Goal: Information Seeking & Learning: Learn about a topic

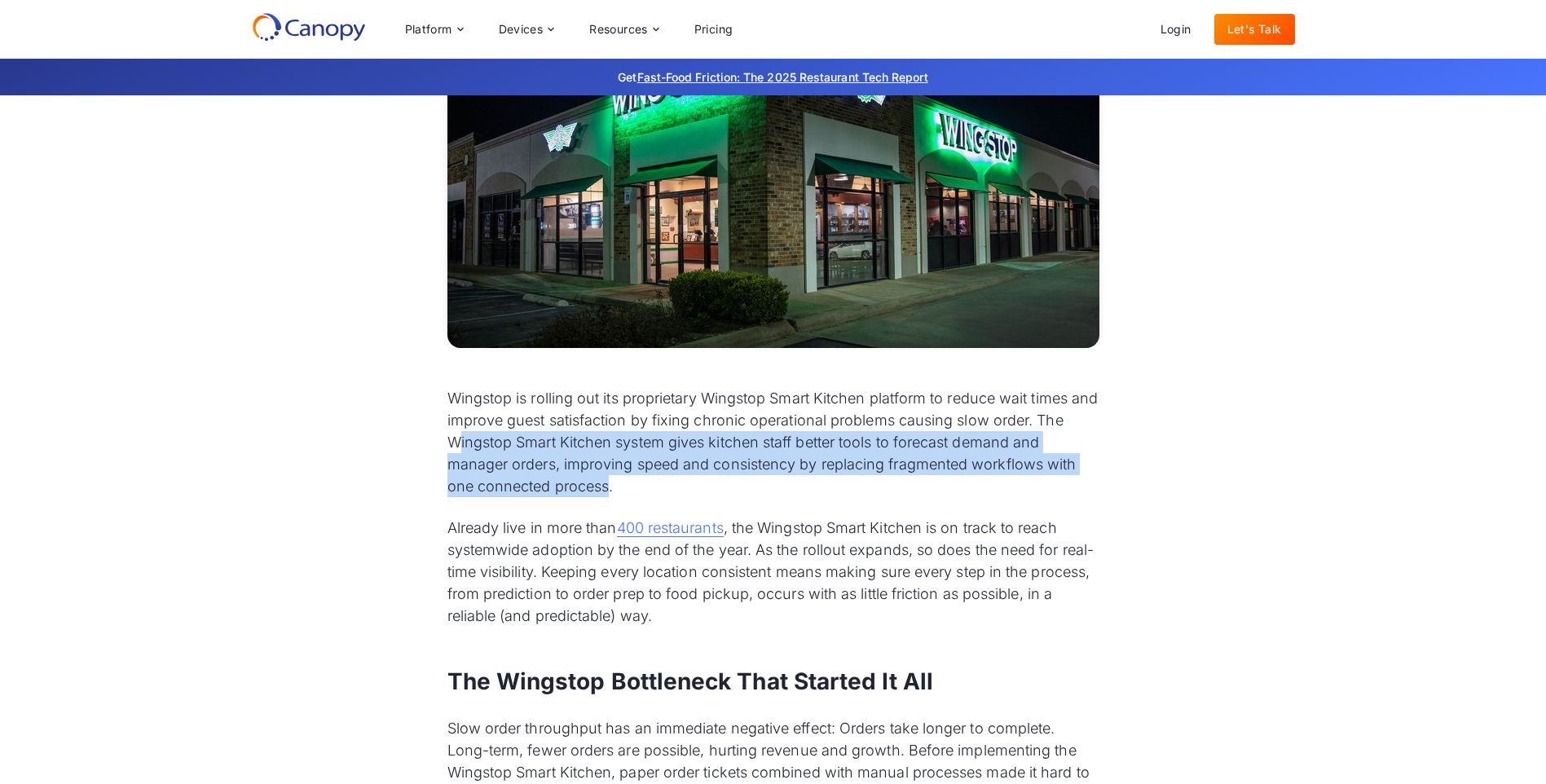
drag, startPoint x: 456, startPoint y: 444, endPoint x: 608, endPoint y: 482, distance: 156.7
click at [608, 482] on p "Wingstop is rolling out its proprietary Wingstop Smart Kitchen platform to redu…" at bounding box center [773, 442] width 652 height 110
drag, startPoint x: 608, startPoint y: 482, endPoint x: 654, endPoint y: 489, distance: 46.5
click at [656, 489] on p "Wingstop is rolling out its proprietary Wingstop Smart Kitchen platform to redu…" at bounding box center [773, 442] width 652 height 110
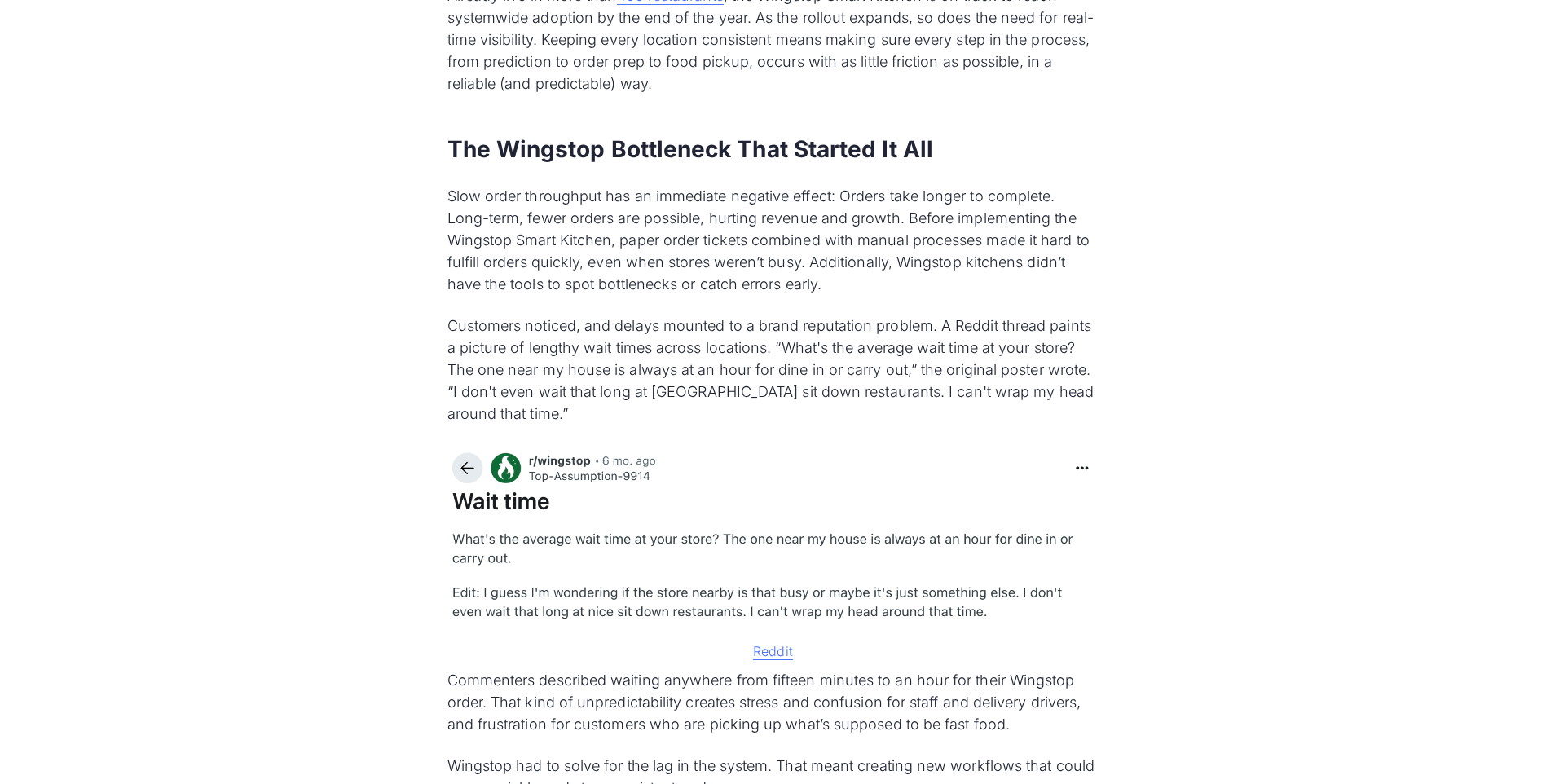
scroll to position [1059, 0]
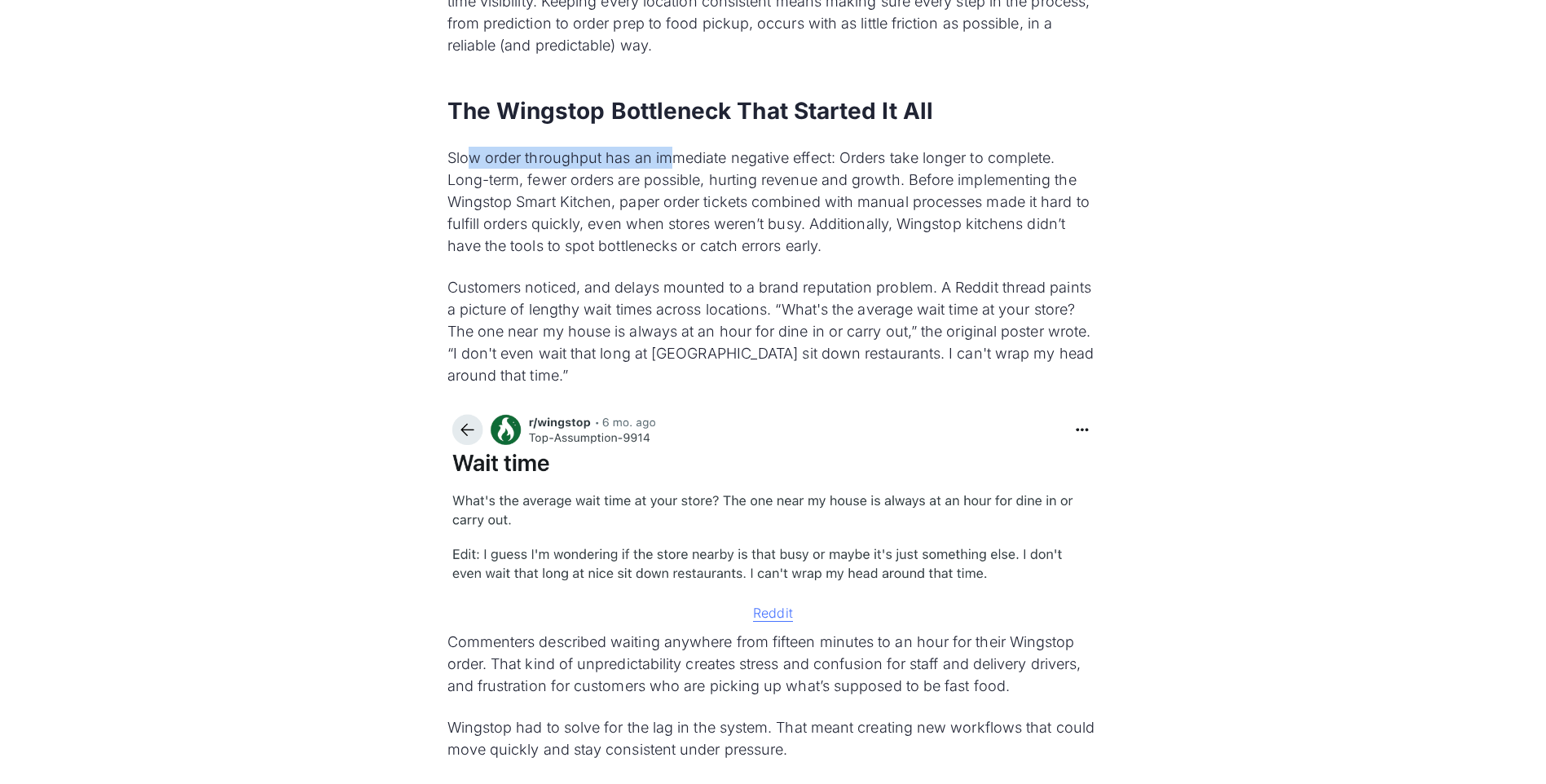
drag, startPoint x: 466, startPoint y: 169, endPoint x: 671, endPoint y: 169, distance: 205.0
click at [671, 169] on p "Slow order throughput has an immediate negative effect: Orders take longer to c…" at bounding box center [773, 202] width 652 height 110
drag, startPoint x: 671, startPoint y: 169, endPoint x: 655, endPoint y: 241, distance: 73.8
click at [655, 241] on p "Slow order throughput has an immediate negative effect: Orders take longer to c…" at bounding box center [773, 202] width 652 height 110
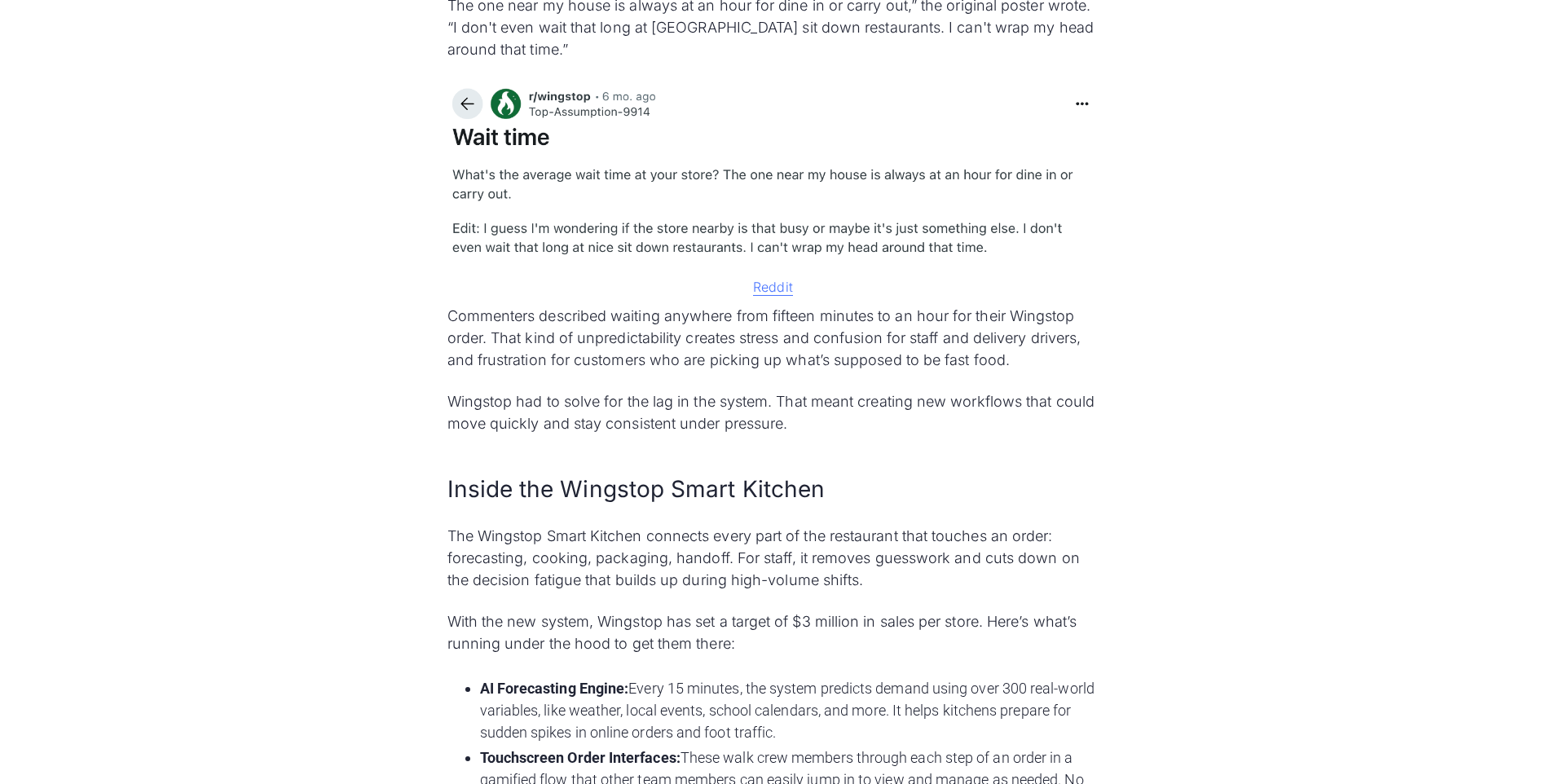
scroll to position [1467, 0]
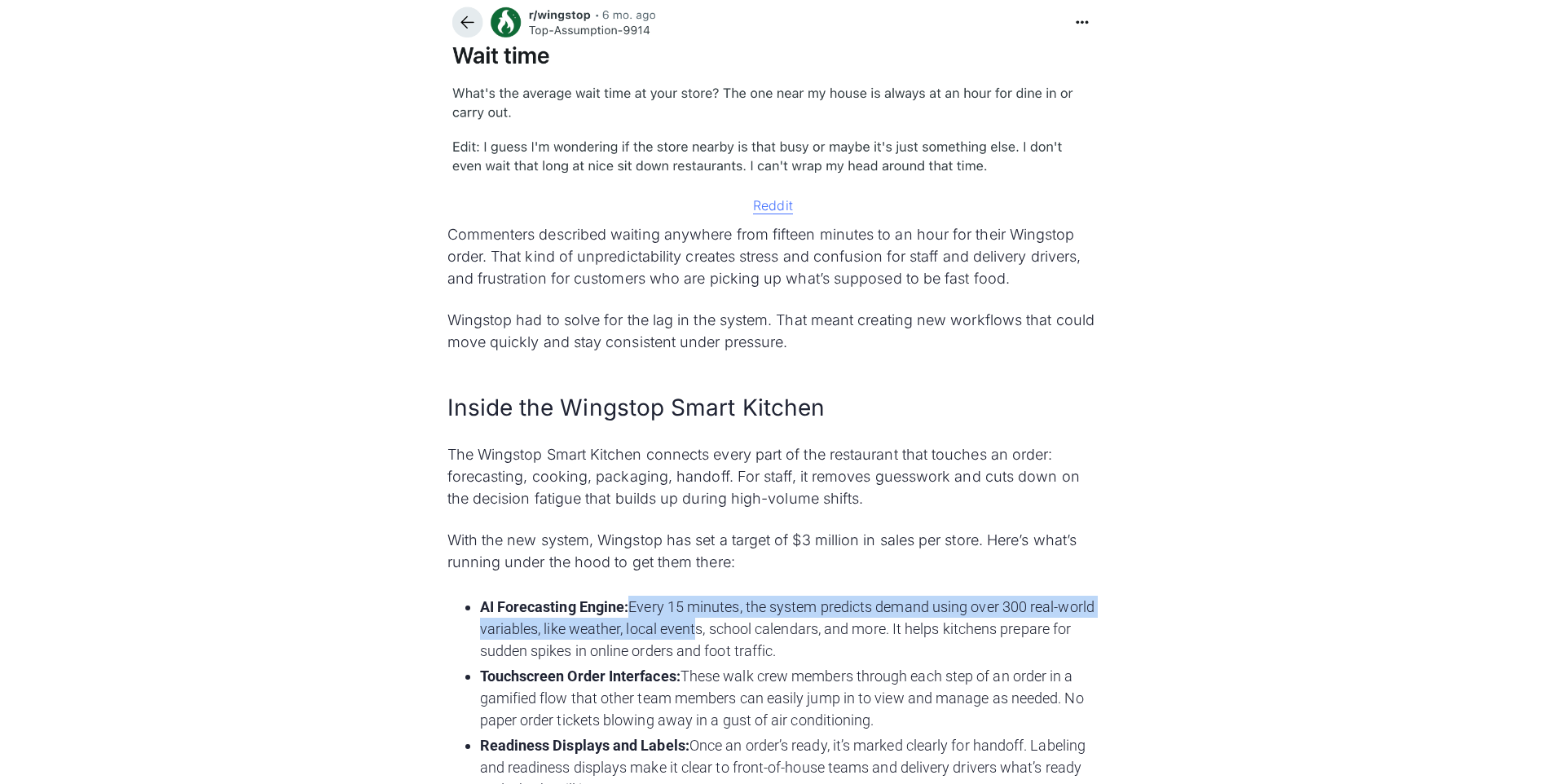
drag, startPoint x: 633, startPoint y: 610, endPoint x: 739, endPoint y: 626, distance: 107.2
click at [739, 626] on li "AI Forecasting Engine: Every 15 minutes, the system predicts demand using over …" at bounding box center [790, 629] width 620 height 66
click at [708, 599] on li "AI Forecasting Engine: Every 15 minutes, the system predicts demand using over …" at bounding box center [790, 629] width 620 height 66
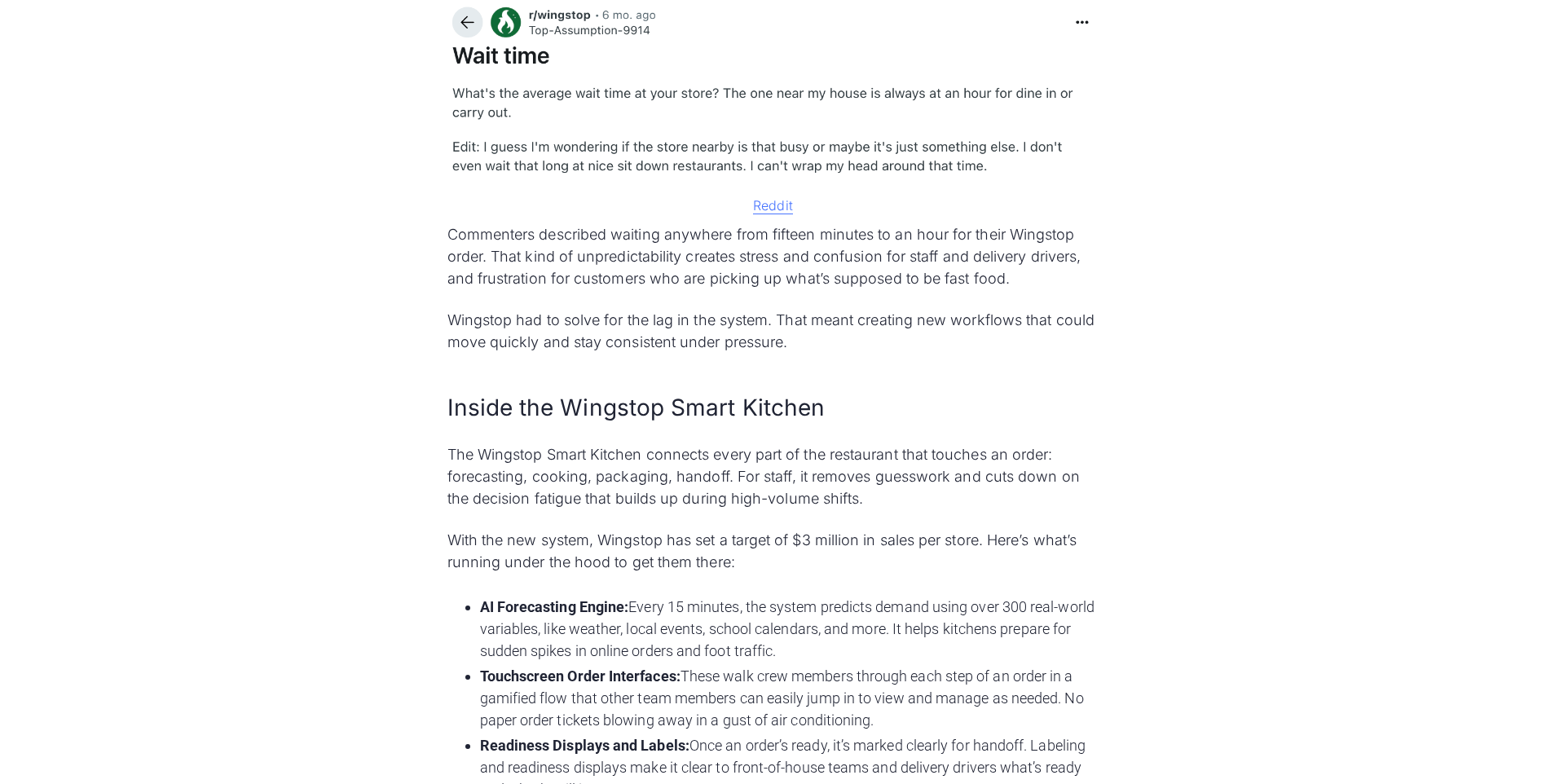
click at [762, 633] on li "AI Forecasting Engine: Every 15 minutes, the system predicts demand using over …" at bounding box center [790, 629] width 620 height 66
click at [764, 633] on li "AI Forecasting Engine: Every 15 minutes, the system predicts demand using over …" at bounding box center [790, 629] width 620 height 66
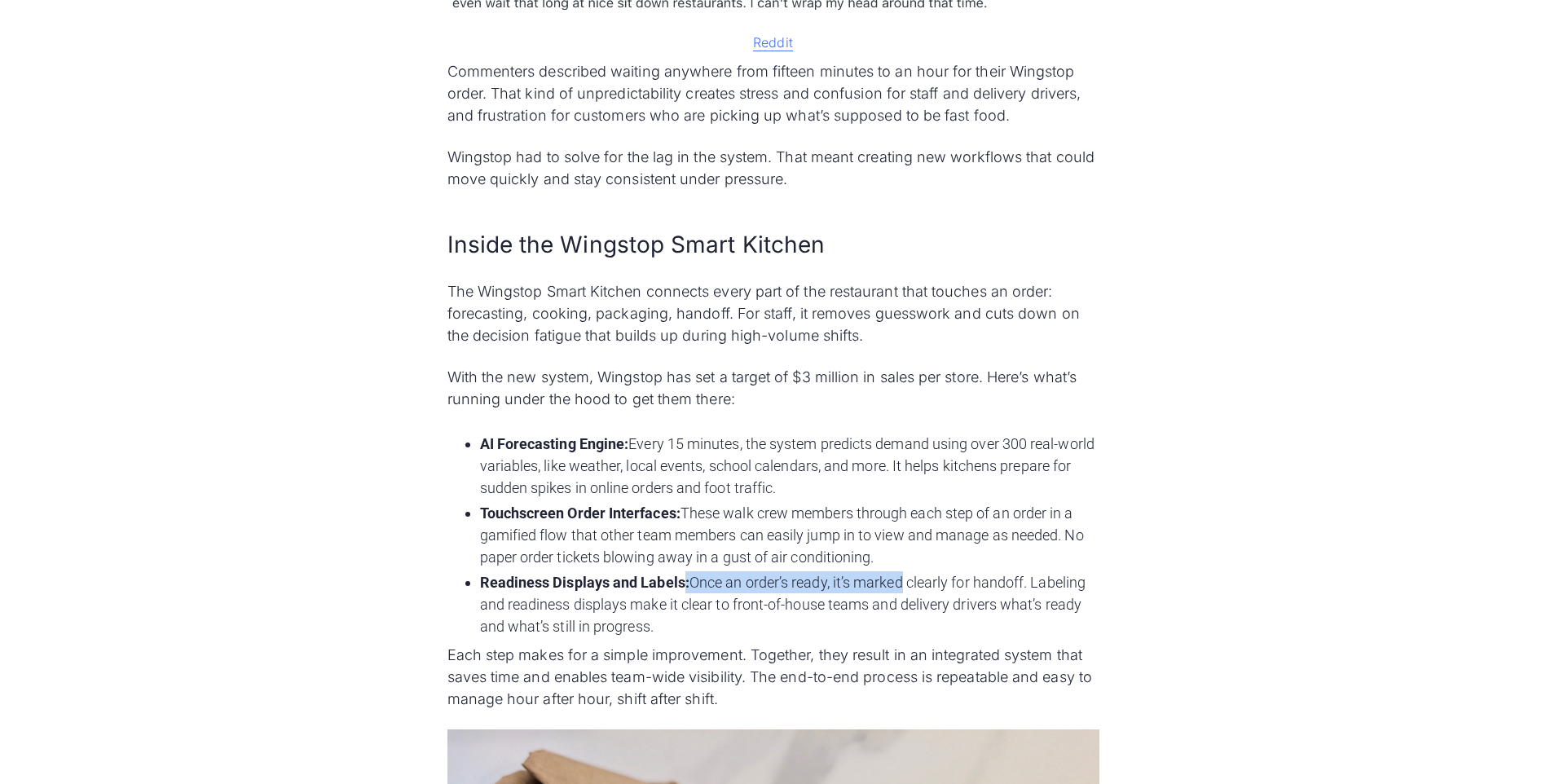
drag, startPoint x: 684, startPoint y: 581, endPoint x: 899, endPoint y: 584, distance: 215.0
click at [899, 584] on li "Readiness Displays and Labels: Once an order’s ready, it’s marked clearly for h…" at bounding box center [790, 604] width 620 height 66
click at [688, 620] on li "Readiness Displays and Labels: Once an order’s ready, it’s marked clearly for h…" at bounding box center [790, 604] width 620 height 66
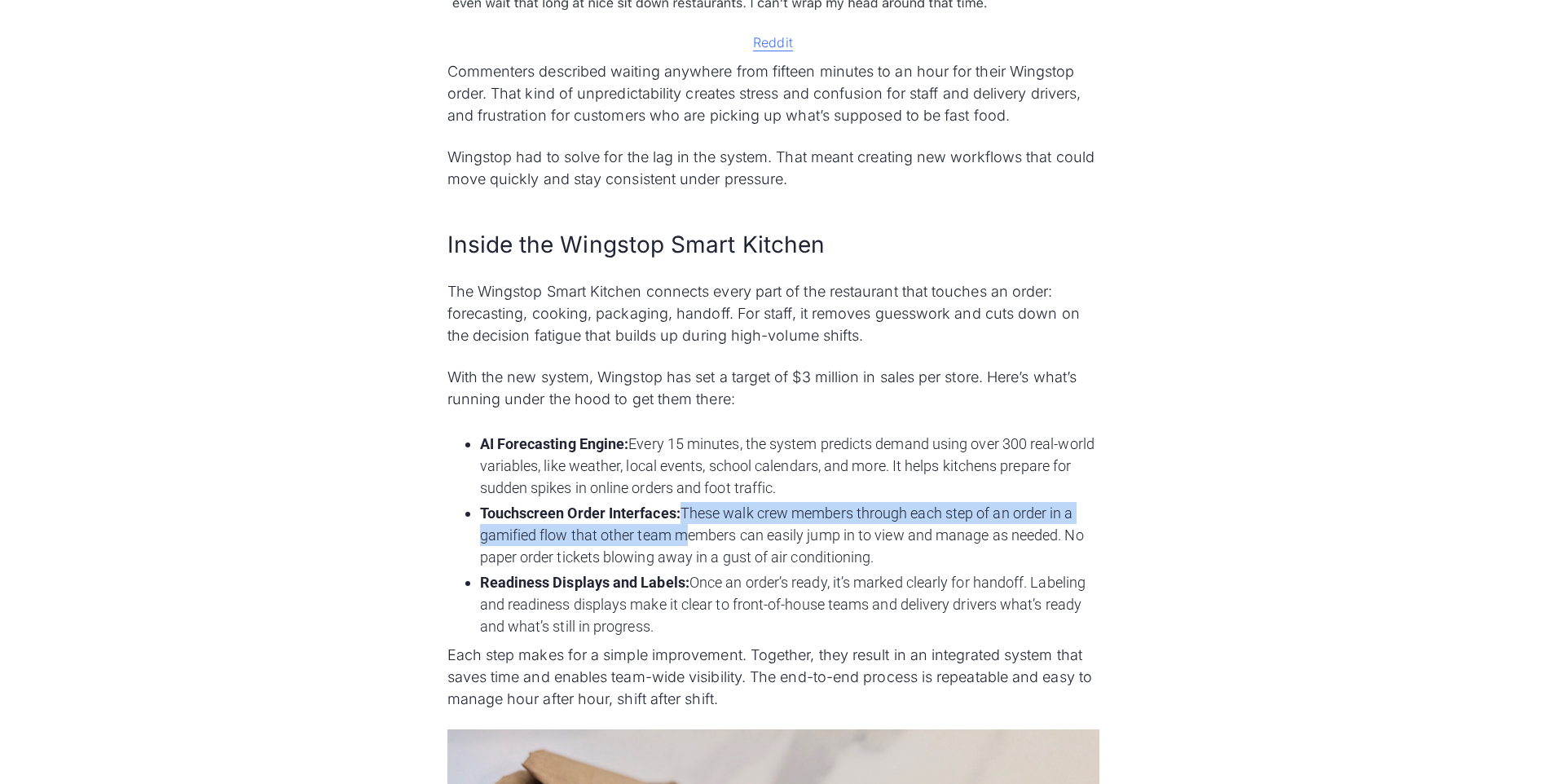
drag, startPoint x: 685, startPoint y: 514, endPoint x: 683, endPoint y: 534, distance: 20.1
click at [683, 534] on li "Touchscreen Order Interfaces: These walk crew members through each step of an o…" at bounding box center [790, 535] width 620 height 66
drag, startPoint x: 683, startPoint y: 534, endPoint x: 577, endPoint y: 465, distance: 126.5
click at [555, 465] on li "AI Forecasting Engine: Every 15 minutes, the system predicts demand using over …" at bounding box center [790, 465] width 620 height 66
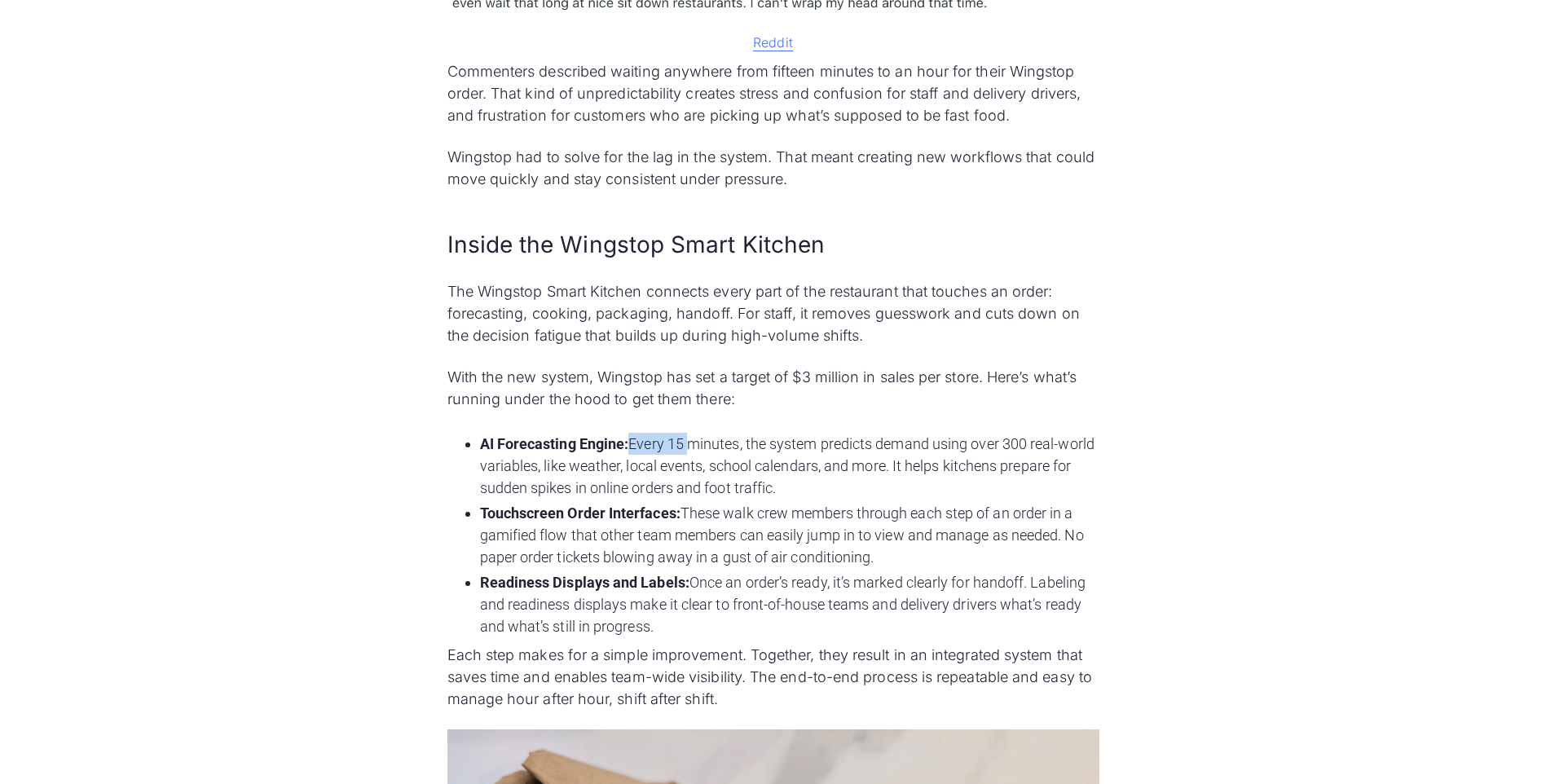
drag, startPoint x: 633, startPoint y: 440, endPoint x: 691, endPoint y: 449, distance: 58.7
click at [691, 449] on li "AI Forecasting Engine: Every 15 minutes, the system predicts demand using over …" at bounding box center [790, 465] width 620 height 66
drag, startPoint x: 691, startPoint y: 449, endPoint x: 771, endPoint y: 463, distance: 81.2
click at [771, 463] on li "AI Forecasting Engine: Every 15 minutes, the system predicts demand using over …" at bounding box center [790, 465] width 620 height 66
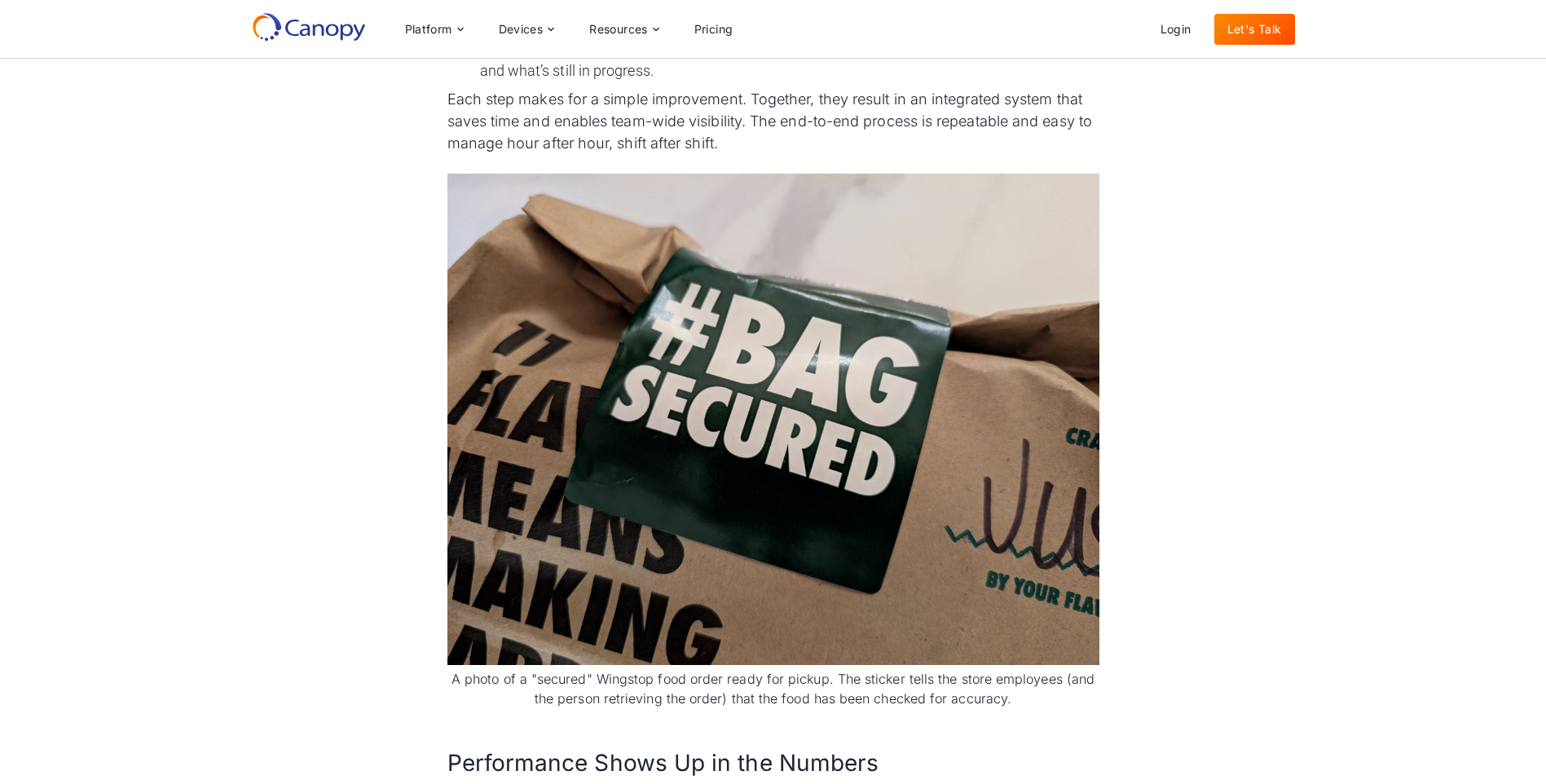
scroll to position [1955, 0]
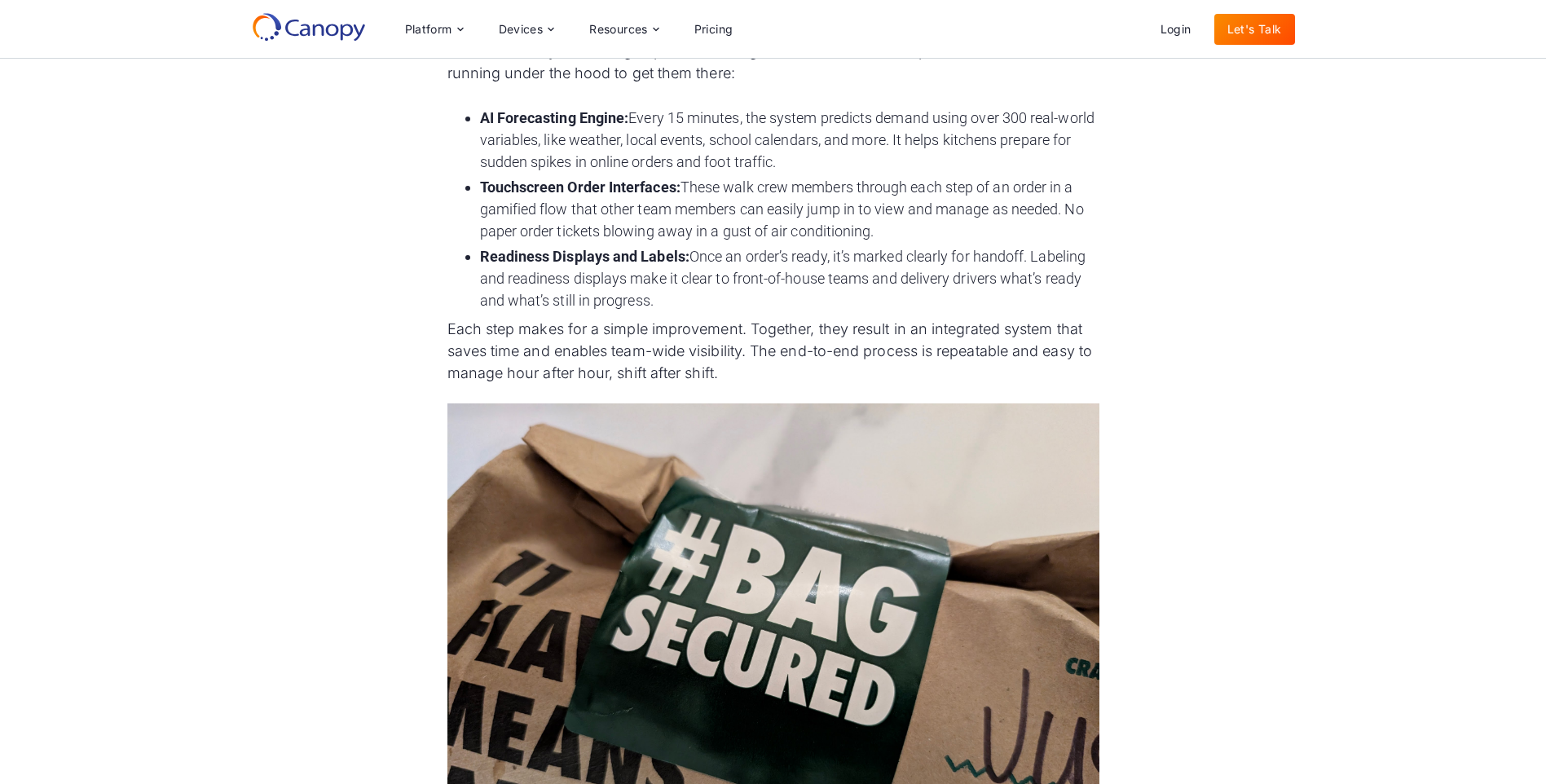
click at [935, 215] on li "Touchscreen Order Interfaces: These walk crew members through each step of an o…" at bounding box center [790, 209] width 620 height 66
